Goal: Task Accomplishment & Management: Use online tool/utility

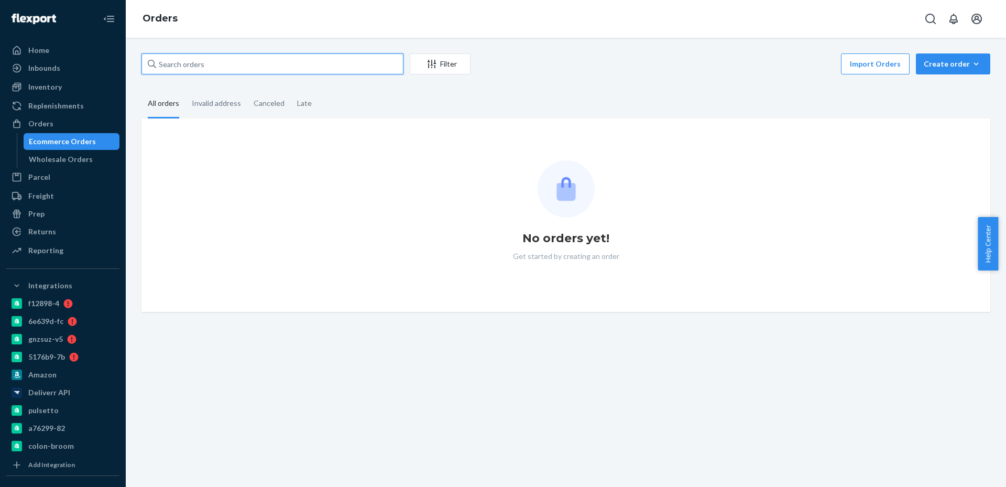
click at [342, 72] on input "text" at bounding box center [272, 63] width 262 height 21
paste input "2624453"
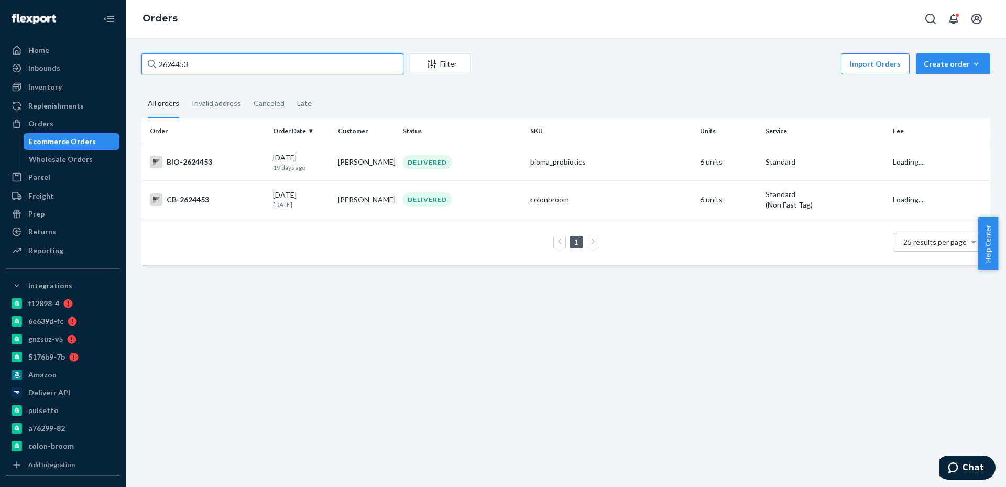
type input "2624453"
click at [233, 308] on div "2624453 Filter Import Orders Create order Ecommerce order Removal order All ord…" at bounding box center [566, 262] width 880 height 449
click at [327, 158] on div "[DATE] [DATE]" at bounding box center [301, 161] width 57 height 19
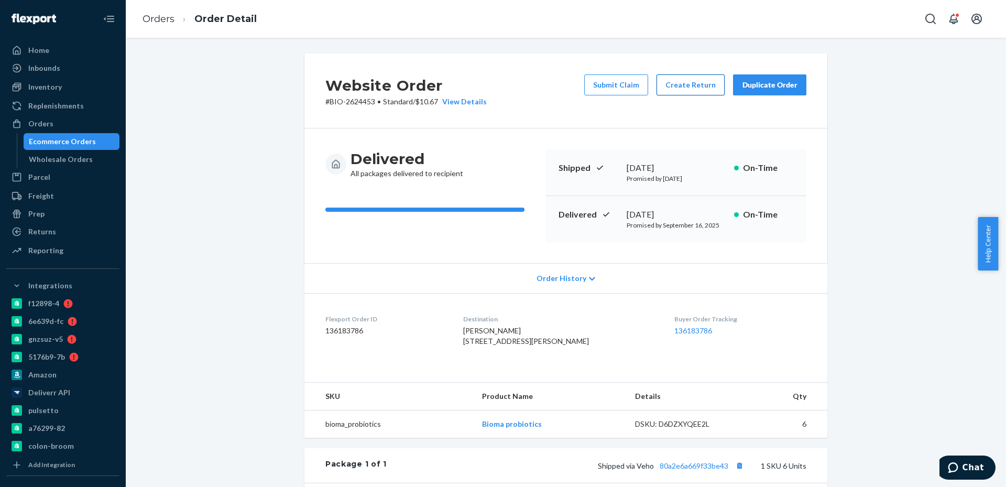
click at [667, 86] on button "Create Return" at bounding box center [690, 84] width 68 height 21
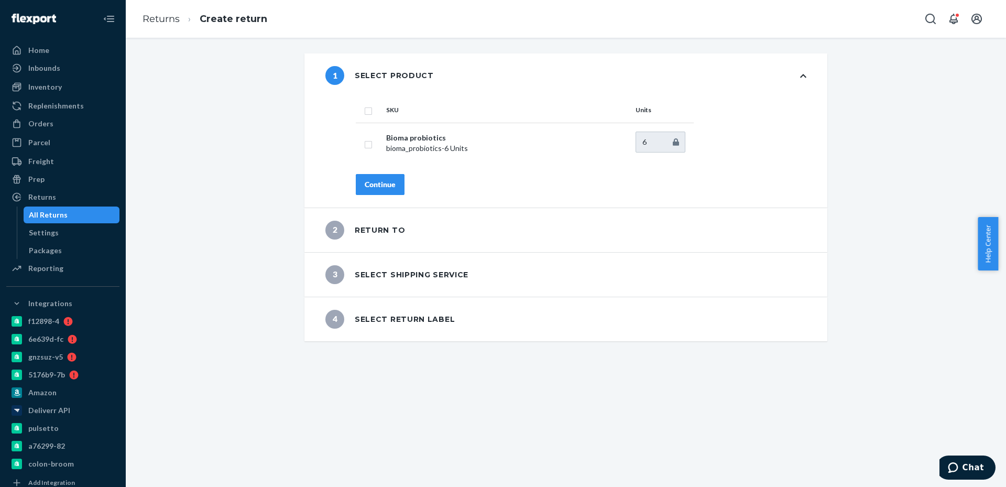
click at [365, 184] on div "Continue" at bounding box center [380, 184] width 31 height 10
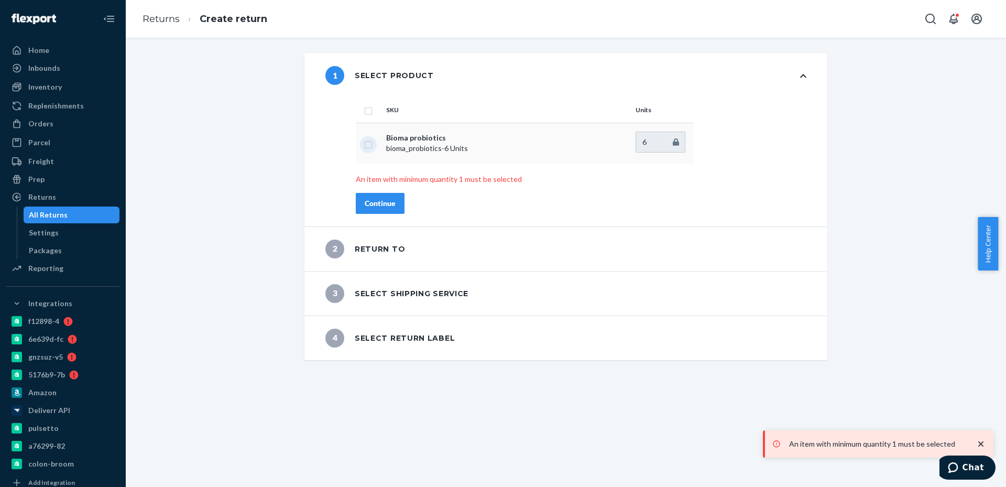
click at [364, 144] on input "checkbox" at bounding box center [368, 143] width 8 height 11
checkbox input "true"
click at [384, 198] on div "Continue" at bounding box center [380, 203] width 31 height 10
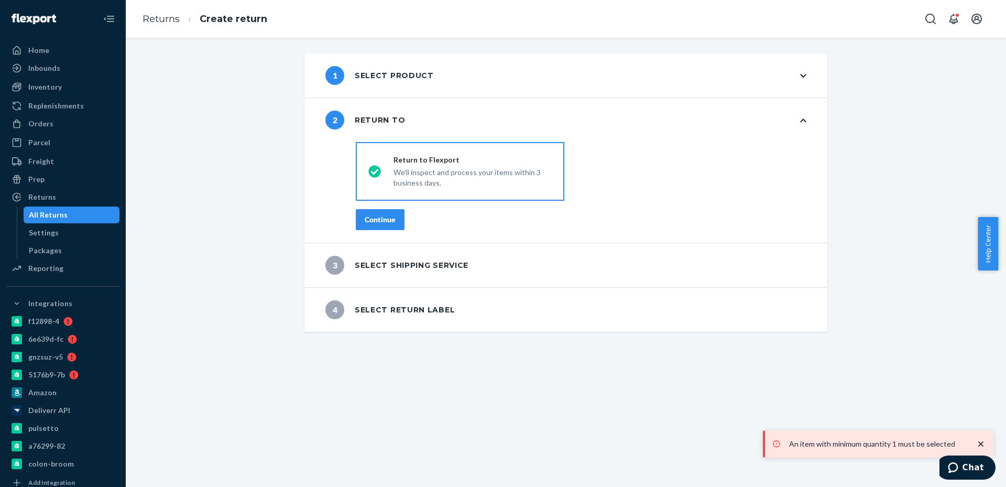
click at [390, 220] on div "Continue" at bounding box center [380, 219] width 31 height 10
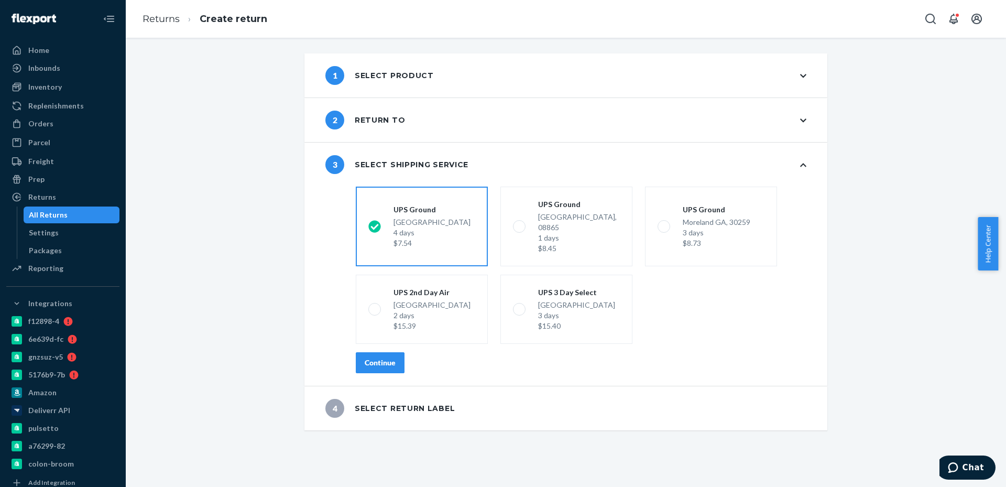
click at [370, 357] on div "Continue" at bounding box center [380, 362] width 31 height 10
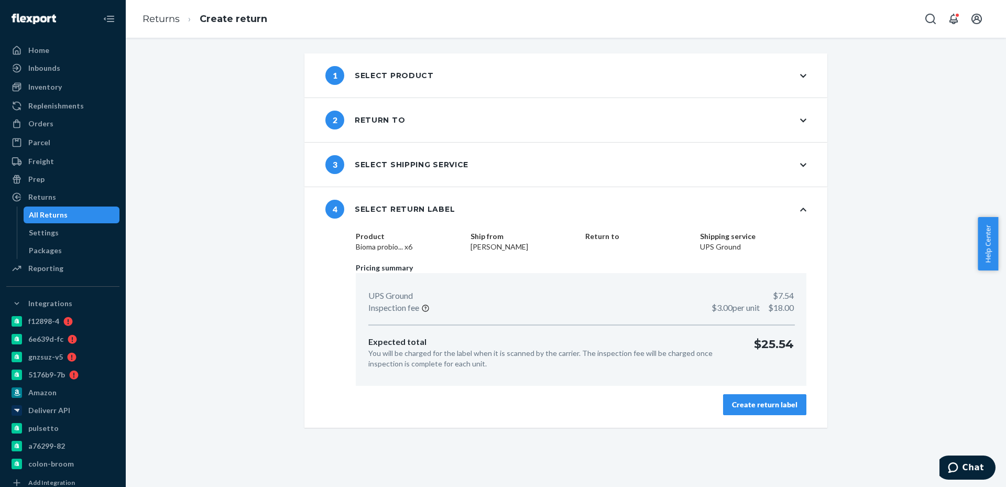
drag, startPoint x: 466, startPoint y: 247, endPoint x: 519, endPoint y: 247, distance: 52.9
click at [519, 247] on div "Product Bioma probio... x6 Ship from [PERSON_NAME] Return to Shipping service U…" at bounding box center [581, 246] width 451 height 31
copy dd "[PERSON_NAME]"
click at [776, 405] on div "Create return label" at bounding box center [764, 404] width 65 height 10
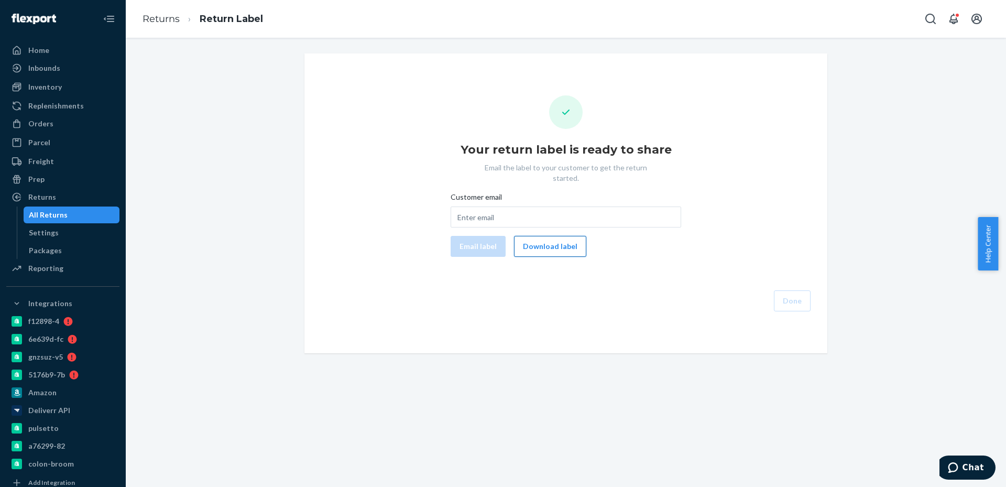
click at [529, 238] on button "Download label" at bounding box center [550, 246] width 72 height 21
